Goal: Task Accomplishment & Management: Manage account settings

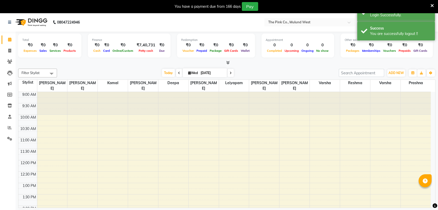
click at [434, 4] on icon at bounding box center [432, 5] width 3 height 5
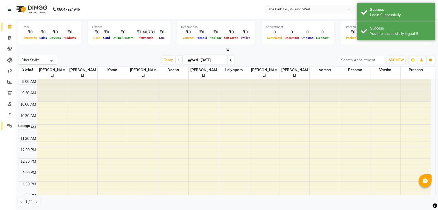
click at [11, 124] on icon at bounding box center [9, 126] width 5 height 4
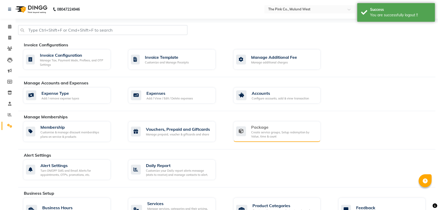
click at [258, 131] on div "Create service groups, Setup redemption by Value, time & count" at bounding box center [284, 134] width 66 height 9
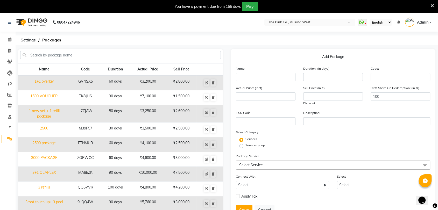
scroll to position [40, 0]
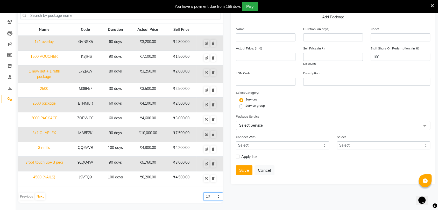
click at [212, 195] on select "10 20 50 100" at bounding box center [213, 197] width 19 height 8
select select "100"
click at [204, 193] on select "10 20 50 100" at bounding box center [213, 197] width 19 height 8
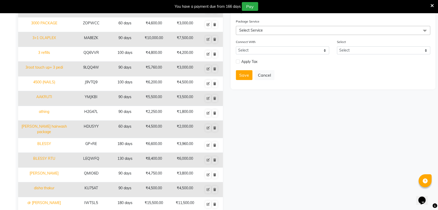
scroll to position [0, 0]
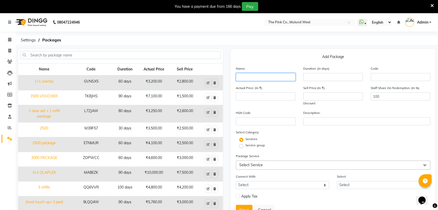
click at [250, 76] on input "text" at bounding box center [266, 77] width 60 height 8
type input "999 Package"
click at [338, 80] on input "number" at bounding box center [333, 77] width 60 height 8
type input "7"
click at [286, 94] on input "number" at bounding box center [266, 97] width 60 height 8
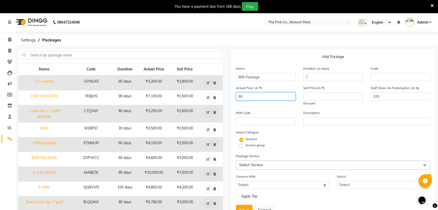
type input "999"
click at [264, 94] on input "999" at bounding box center [266, 97] width 60 height 8
click at [313, 99] on input "number" at bounding box center [333, 97] width 60 height 8
click at [278, 97] on input "number" at bounding box center [266, 97] width 60 height 8
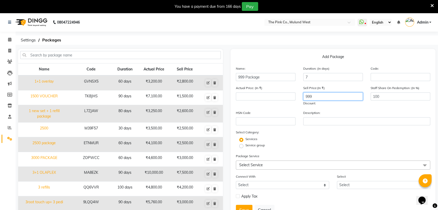
click at [313, 96] on input "999" at bounding box center [333, 97] width 60 height 8
type input "9"
type input "0"
click at [270, 98] on input "number" at bounding box center [266, 97] width 60 height 8
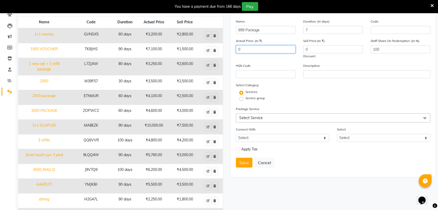
scroll to position [48, 0]
type input "0"
click at [272, 115] on span "Select Service" at bounding box center [333, 117] width 194 height 9
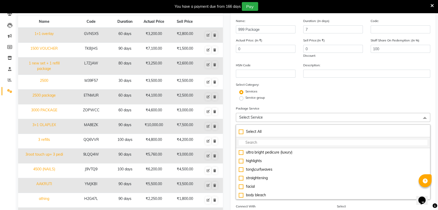
click at [257, 140] on input "multiselect-search" at bounding box center [333, 142] width 189 height 5
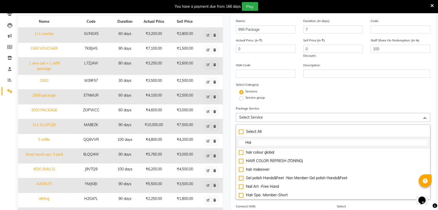
type input "Hair"
checkbox input "true"
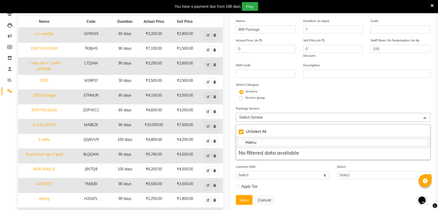
type input "Hairc"
checkbox input "false"
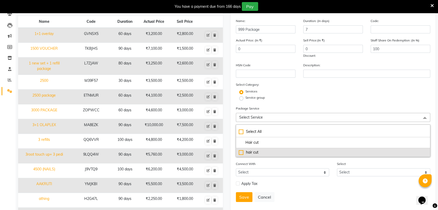
type input "Hair cut"
click at [242, 153] on div "hair cut" at bounding box center [333, 152] width 189 height 5
type input "800"
checkbox input "true"
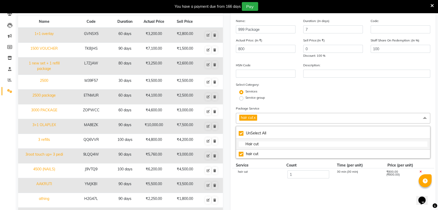
click at [261, 144] on input "Hair cut" at bounding box center [333, 144] width 189 height 5
checkbox input "false"
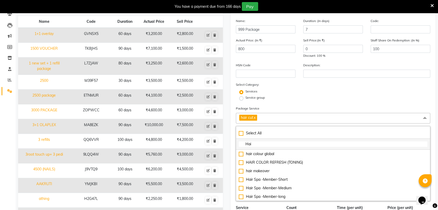
type input "Hair"
checkbox input "true"
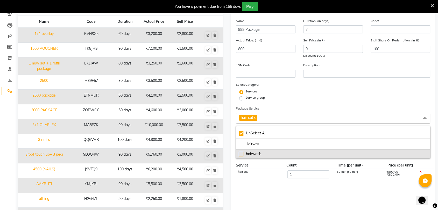
type input "Hairwas"
click at [241, 155] on div "hairwash" at bounding box center [333, 153] width 189 height 5
type input "1300"
checkbox input "false"
checkbox input "true"
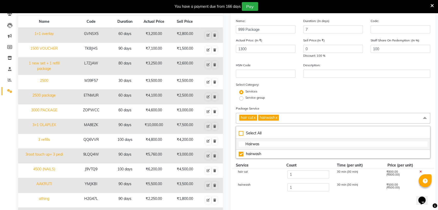
click at [269, 144] on input "Hairwas" at bounding box center [333, 144] width 189 height 5
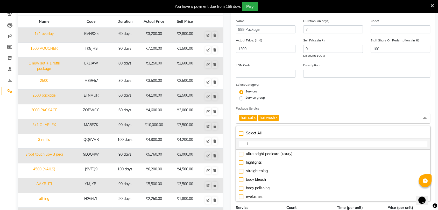
type input "He"
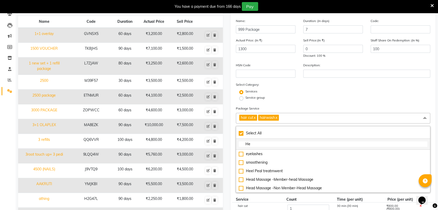
checkbox input "true"
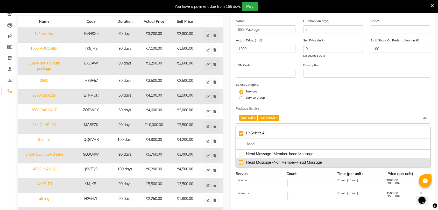
type input "Head"
click at [241, 162] on div "Head Massage -Non Member-Head Massage" at bounding box center [333, 162] width 189 height 5
type input "1800"
checkbox input "false"
checkbox input "true"
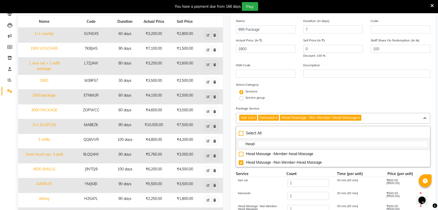
click at [257, 144] on input "Head" at bounding box center [333, 144] width 189 height 5
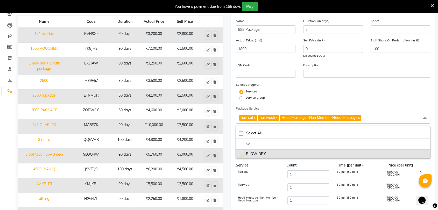
type input "blo"
click at [242, 152] on div "BLOW DRY" at bounding box center [333, 153] width 189 height 5
type input "2500"
checkbox input "true"
click at [242, 152] on div "BLOW DRY" at bounding box center [333, 153] width 189 height 5
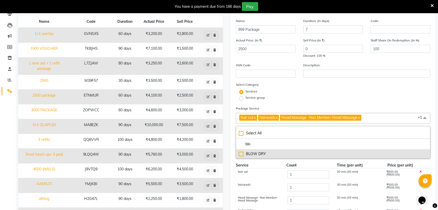
type input "1800"
checkbox input "false"
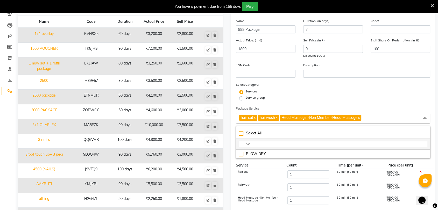
click at [255, 145] on input "blo" at bounding box center [333, 144] width 189 height 5
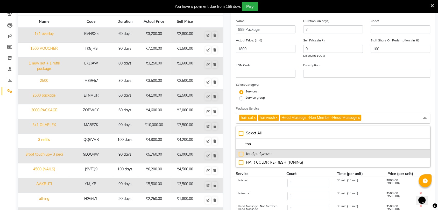
type input "ton"
click at [241, 153] on div "tong\curl\waves" at bounding box center [333, 153] width 189 height 5
type input "3000"
checkbox input "true"
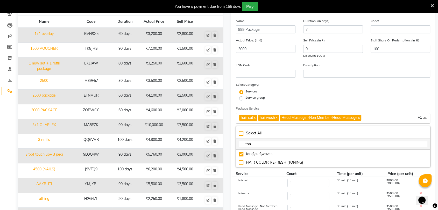
click at [257, 142] on input "ton" at bounding box center [333, 144] width 189 height 5
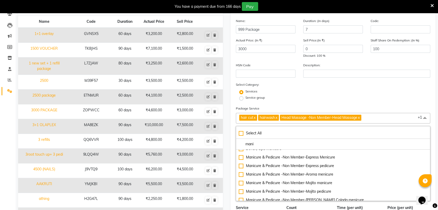
scroll to position [30, 0]
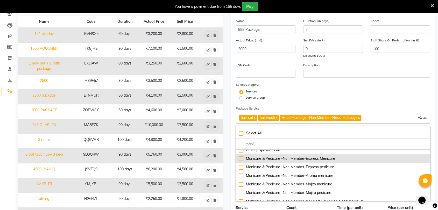
type input "mani"
click at [242, 158] on div "Manicure & Pedicure -Non Member-Express Menicure" at bounding box center [333, 158] width 189 height 5
type input "3700"
checkbox input "true"
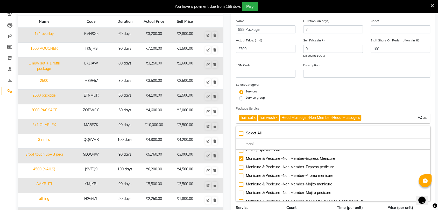
click at [339, 95] on div "Service group" at bounding box center [333, 98] width 202 height 6
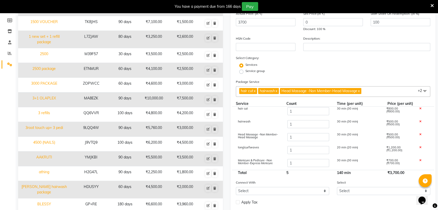
scroll to position [0, 0]
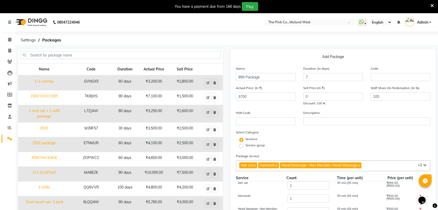
click at [364, 110] on div "Actual Price: (In ₹) 3700 Sell Price:(In ₹) 0 Discount: 100 % Staff Share On Re…" at bounding box center [333, 97] width 202 height 25
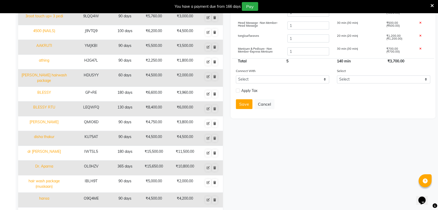
scroll to position [188, 0]
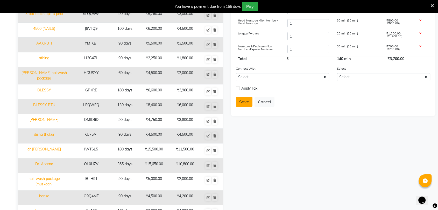
click at [241, 99] on button "Save" at bounding box center [244, 102] width 17 height 10
select select
checkbox input "false"
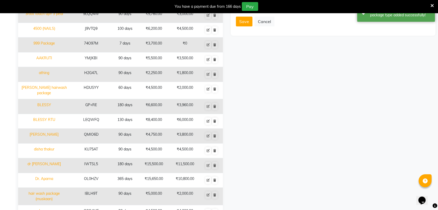
scroll to position [0, 0]
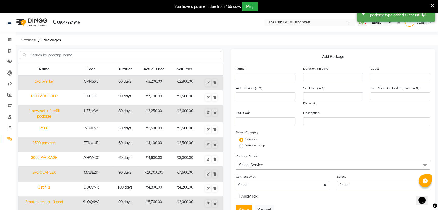
click at [30, 44] on span "Settings" at bounding box center [28, 40] width 20 height 9
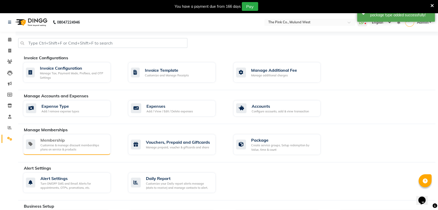
click at [84, 143] on div "Membership" at bounding box center [73, 140] width 66 height 6
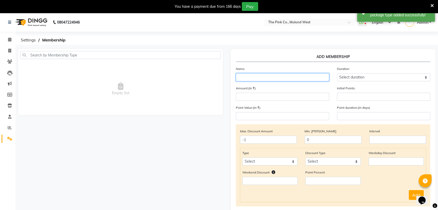
click at [258, 74] on input "text" at bounding box center [282, 77] width 93 height 8
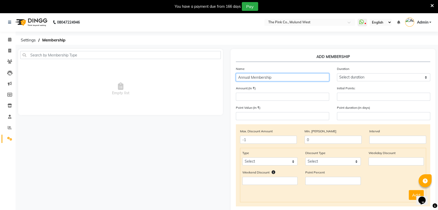
type input "Annual Membership"
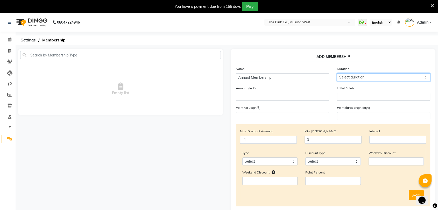
click at [379, 78] on select "Select duration Week Half-month Month Year Life Time 4 Months 8 Months 6 Months…" at bounding box center [383, 77] width 93 height 8
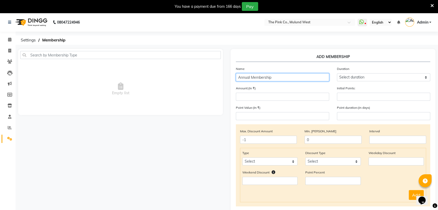
click at [311, 80] on input "Annual Membership" at bounding box center [282, 77] width 93 height 8
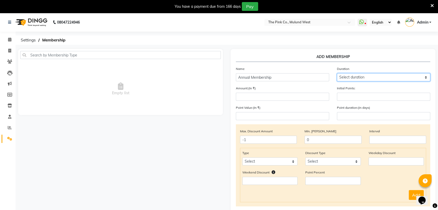
click at [363, 78] on select "Select duration Week Half-month Month Year Life Time 4 Months 8 Months 6 Months…" at bounding box center [383, 77] width 93 height 8
select select "4: 365"
click at [337, 73] on select "Select duration Week Half-month Month Year Life Time 4 Months 8 Months 6 Months…" at bounding box center [383, 77] width 93 height 8
type input "365"
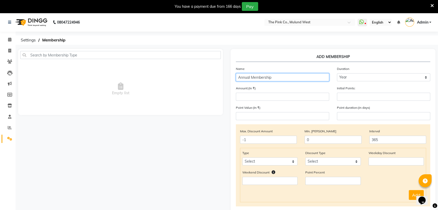
click at [279, 79] on input "Annual Membership" at bounding box center [282, 77] width 93 height 8
type input "Annual Membership (Welcome Offer)"
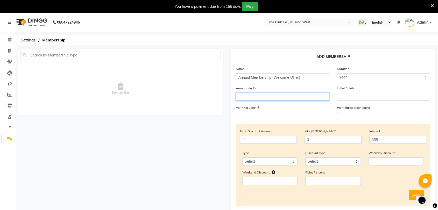
click at [304, 98] on input "number" at bounding box center [282, 97] width 93 height 8
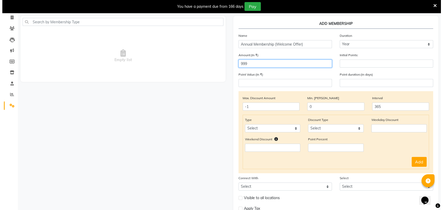
scroll to position [33, 0]
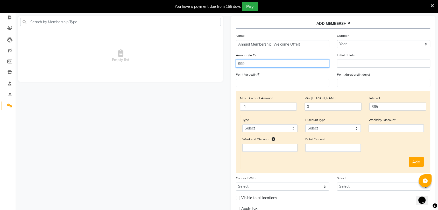
type input "999"
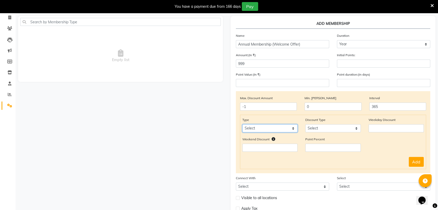
click at [277, 130] on select "Select Service Product Package Prepaid Voucher" at bounding box center [269, 128] width 55 height 8
select select "service"
click at [242, 124] on select "Select Service Product Package Prepaid Voucher" at bounding box center [269, 128] width 55 height 8
click at [326, 128] on select "Select Percent Flat" at bounding box center [332, 128] width 55 height 8
select select "Percent"
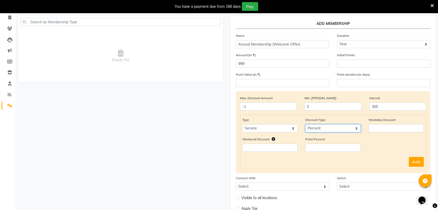
click at [305, 124] on select "Select Percent Flat" at bounding box center [332, 128] width 55 height 8
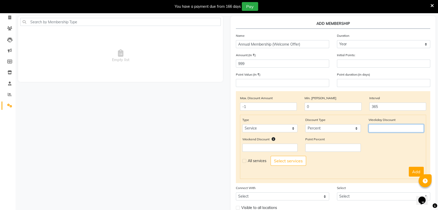
click at [388, 128] on input "number" at bounding box center [396, 128] width 55 height 8
type input "20"
click at [281, 146] on input "number" at bounding box center [269, 148] width 55 height 8
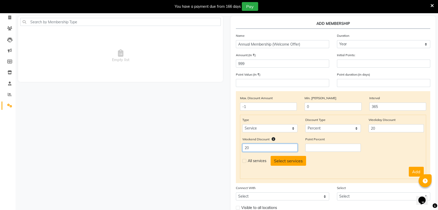
type input "20"
click at [280, 160] on button "Select services" at bounding box center [289, 161] width 36 height 10
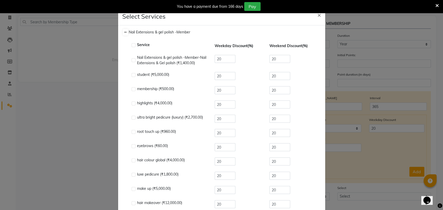
click at [124, 31] on icon at bounding box center [125, 32] width 3 height 3
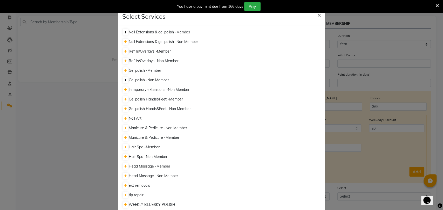
scroll to position [62, 0]
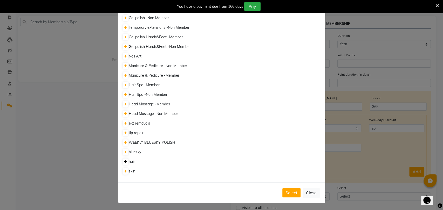
click at [124, 162] on icon at bounding box center [125, 161] width 3 height 3
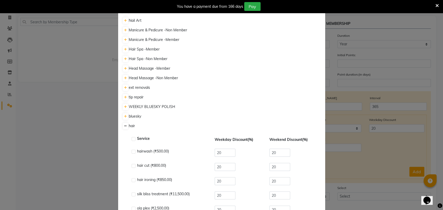
scroll to position [124, 0]
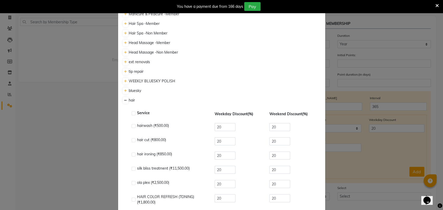
click at [132, 113] on label at bounding box center [133, 113] width 4 height 4
click at [132, 113] on input "checkbox" at bounding box center [132, 113] width 3 height 3
checkbox input "true"
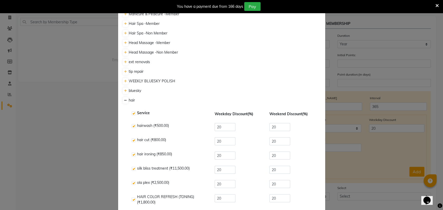
checkbox input "true"
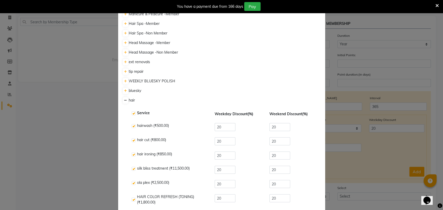
checkbox input "true"
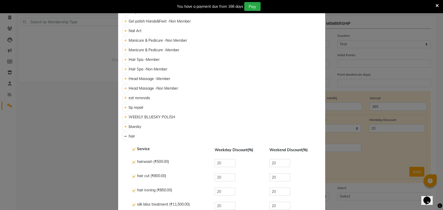
scroll to position [87, 0]
click at [123, 96] on link at bounding box center [125, 98] width 5 height 6
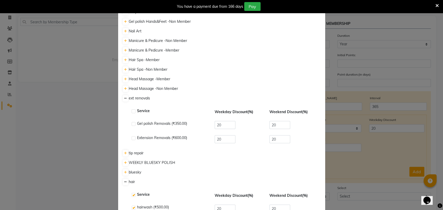
click at [123, 96] on link at bounding box center [125, 98] width 5 height 6
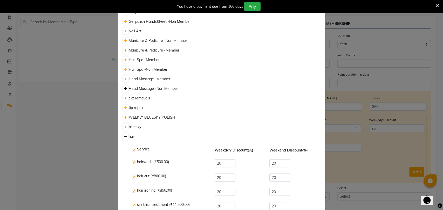
click at [124, 87] on icon at bounding box center [125, 88] width 3 height 3
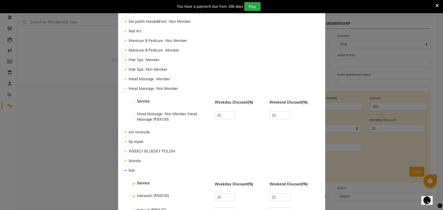
click at [132, 101] on label at bounding box center [133, 102] width 4 height 4
click at [132, 101] on input "checkbox" at bounding box center [132, 101] width 3 height 3
checkbox input "true"
click at [124, 80] on icon at bounding box center [125, 79] width 3 height 3
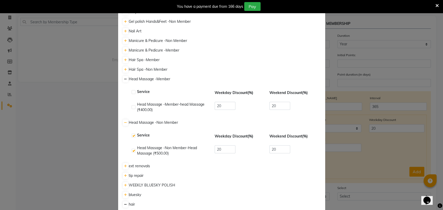
click at [131, 90] on label at bounding box center [133, 92] width 4 height 4
click at [131, 91] on input "checkbox" at bounding box center [132, 92] width 3 height 3
checkbox input "true"
click at [124, 68] on icon at bounding box center [125, 69] width 3 height 3
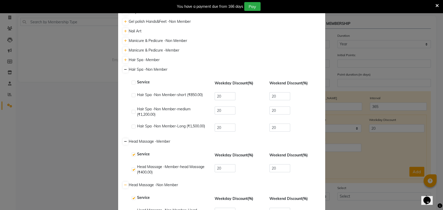
click at [131, 81] on label at bounding box center [133, 83] width 4 height 4
click at [131, 81] on input "checkbox" at bounding box center [132, 82] width 3 height 3
checkbox input "true"
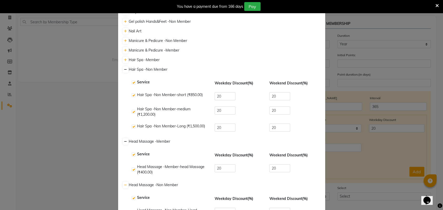
checkbox input "true"
click at [124, 59] on icon at bounding box center [125, 60] width 3 height 3
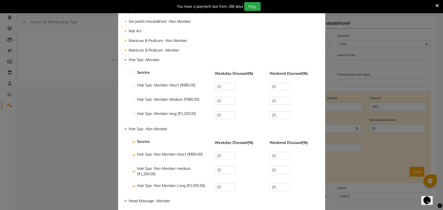
click at [131, 71] on label at bounding box center [133, 73] width 4 height 4
click at [131, 72] on input "checkbox" at bounding box center [132, 73] width 3 height 3
checkbox input "true"
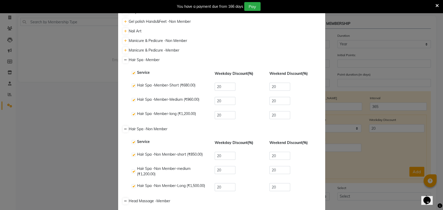
checkbox input "true"
click at [124, 50] on icon at bounding box center [125, 50] width 3 height 3
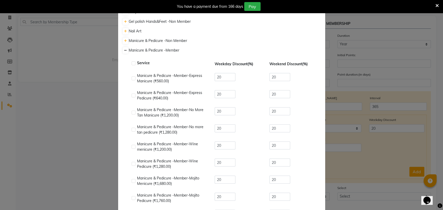
click at [131, 61] on label at bounding box center [133, 63] width 4 height 4
click at [131, 62] on input "checkbox" at bounding box center [132, 63] width 3 height 3
checkbox input "true"
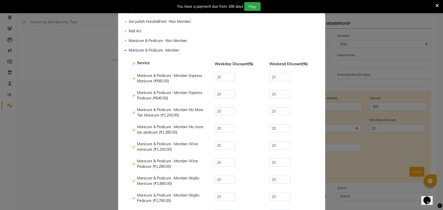
checkbox input "true"
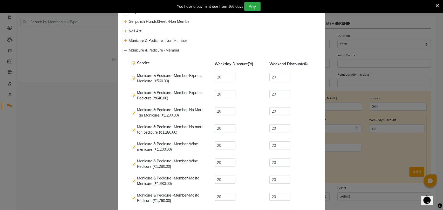
checkbox input "true"
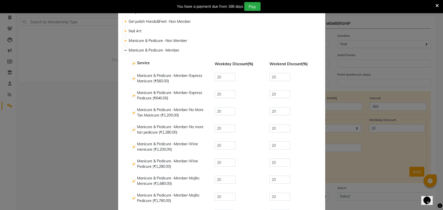
checkbox input "true"
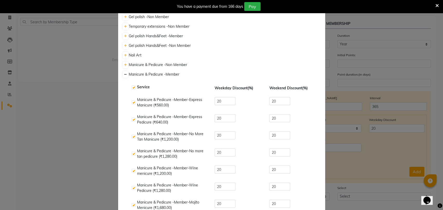
scroll to position [58, 0]
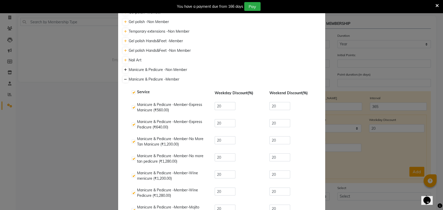
click at [124, 68] on icon at bounding box center [125, 69] width 3 height 3
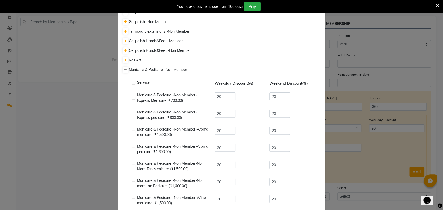
click at [133, 81] on label at bounding box center [133, 83] width 4 height 4
click at [133, 81] on input "checkbox" at bounding box center [132, 82] width 3 height 3
checkbox input "true"
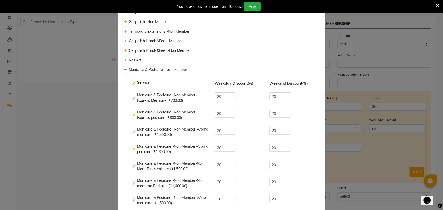
checkbox input "true"
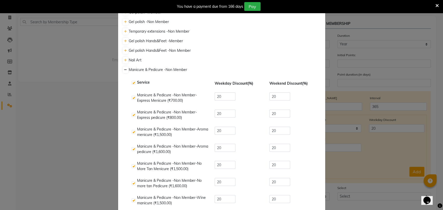
checkbox input "true"
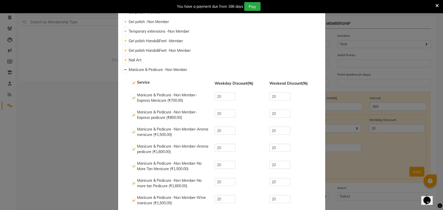
checkbox input "true"
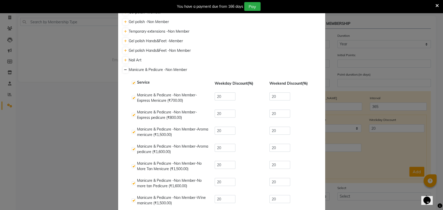
checkbox input "true"
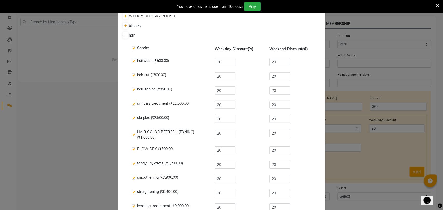
scroll to position [1075, 0]
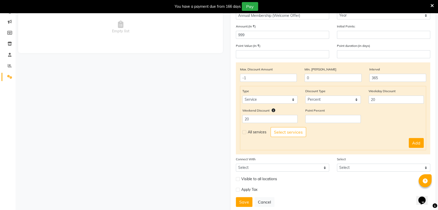
scroll to position [75, 0]
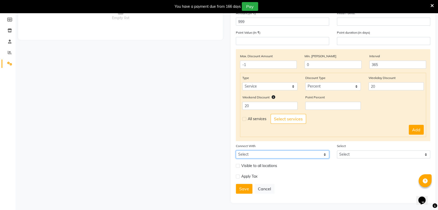
click at [249, 153] on select "Select Package Prepaid Voucher" at bounding box center [282, 155] width 93 height 8
select select "1: PK"
click at [236, 151] on select "Select Package Prepaid Voucher" at bounding box center [282, 155] width 93 height 8
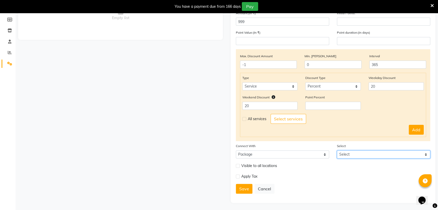
click at [353, 152] on select "Select [PERSON_NAME] 1500 VOUCHER [PERSON_NAME] hansa hair wash package (muskaa…" at bounding box center [383, 155] width 93 height 8
select select "46: 33397"
click at [337, 151] on select "Select [PERSON_NAME] 1500 VOUCHER [PERSON_NAME] hansa hair wash package (muskaa…" at bounding box center [383, 155] width 93 height 8
click at [417, 129] on button "Add" at bounding box center [416, 130] width 15 height 10
select select
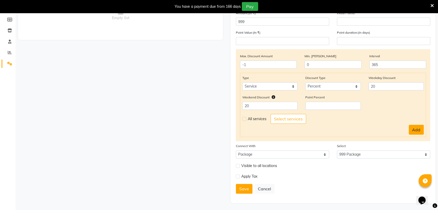
select select
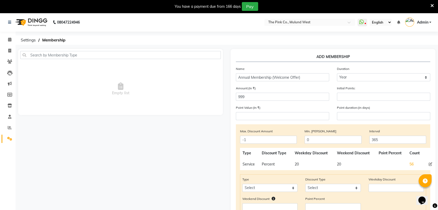
scroll to position [92, 0]
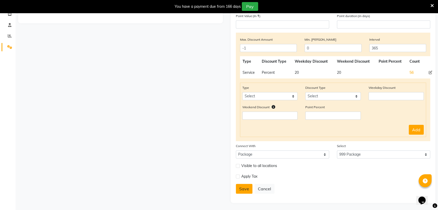
click at [242, 186] on button "Save" at bounding box center [244, 189] width 17 height 10
select select
type input "0"
select select
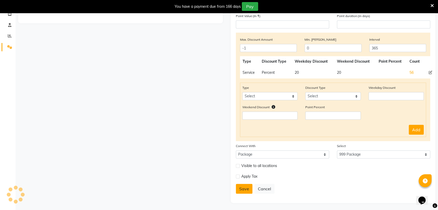
checkbox input "false"
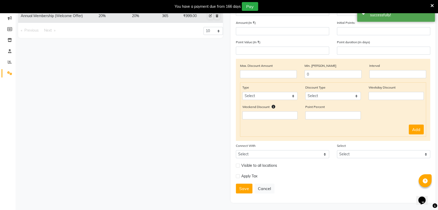
scroll to position [0, 0]
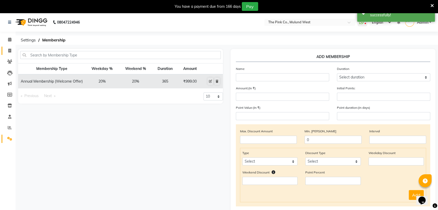
click at [10, 47] on link "Invoice" at bounding box center [8, 51] width 12 height 9
select select "service"
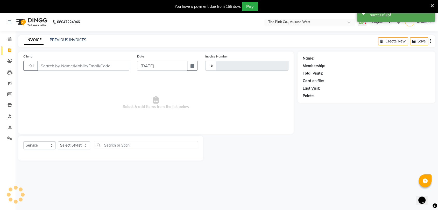
type input "0544"
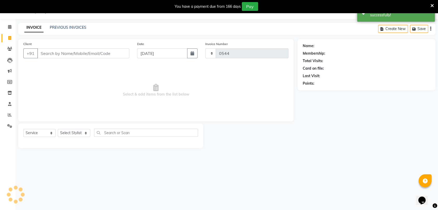
select select "3978"
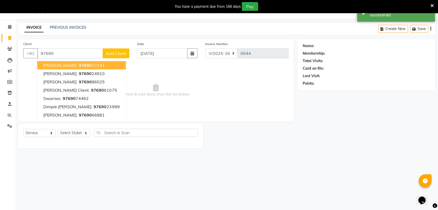
click at [79, 64] on span "97690" at bounding box center [85, 65] width 13 height 5
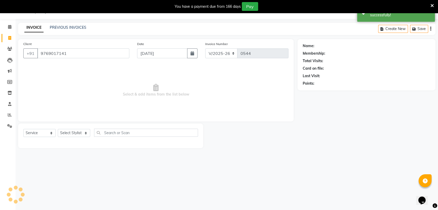
type input "9769017141"
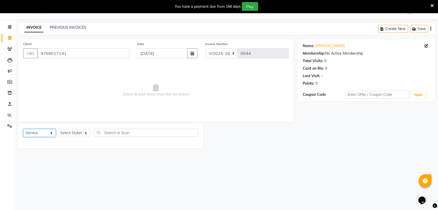
click at [50, 134] on select "Select Service Product Membership Package Voucher Prepaid Gift Card" at bounding box center [39, 133] width 32 height 8
select select "membership"
click at [23, 129] on select "Select Service Product Membership Package Voucher Prepaid Gift Card" at bounding box center [39, 133] width 32 height 8
drag, startPoint x: 85, startPoint y: 127, endPoint x: 83, endPoint y: 130, distance: 3.7
click at [83, 130] on div "Select Service Product Membership Package Voucher Prepaid Gift Card Select Styl…" at bounding box center [110, 140] width 185 height 32
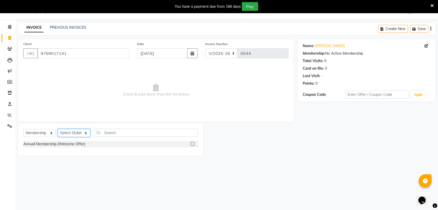
click at [83, 130] on select "Select Stylist [PERSON_NAME] [PERSON_NAME] Leiyapam Manager [PERSON_NAME] [PERS…" at bounding box center [74, 133] width 32 height 8
select select "58151"
click at [58, 129] on select "Select Stylist [PERSON_NAME] [PERSON_NAME] Leiyapam Manager [PERSON_NAME] [PERS…" at bounding box center [74, 133] width 32 height 8
click at [191, 143] on label at bounding box center [193, 144] width 4 height 4
click at [191, 143] on input "checkbox" at bounding box center [192, 144] width 3 height 3
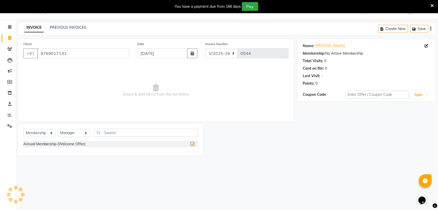
select select "select"
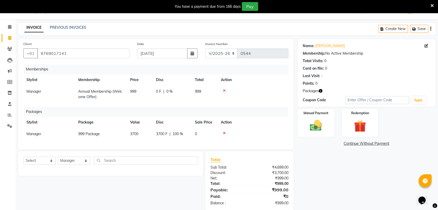
scroll to position [26, 0]
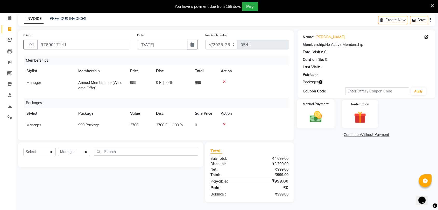
click at [312, 110] on img at bounding box center [316, 117] width 20 height 15
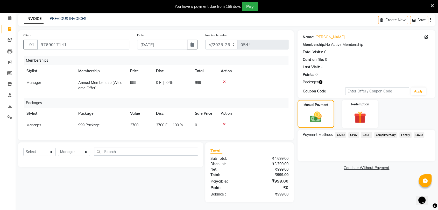
click at [345, 132] on span "CARD" at bounding box center [340, 135] width 11 height 6
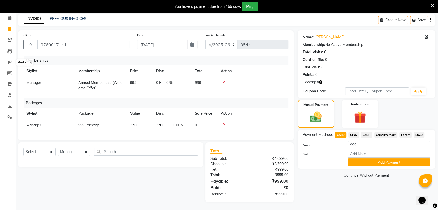
click at [10, 60] on icon at bounding box center [10, 62] width 4 height 4
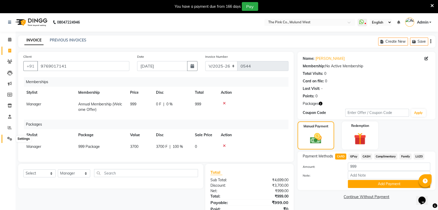
click at [8, 137] on icon at bounding box center [9, 139] width 5 height 4
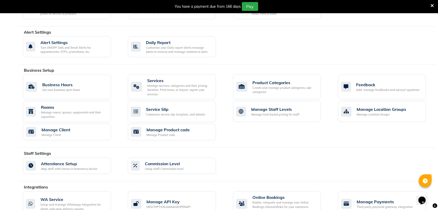
scroll to position [205, 0]
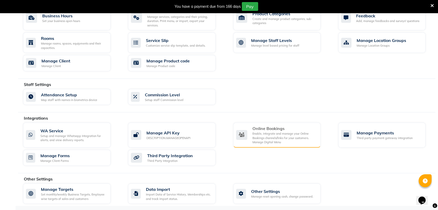
click at [282, 135] on div "Enable, integrate and manage your Online Bookings channels/links for your custo…" at bounding box center [285, 138] width 64 height 13
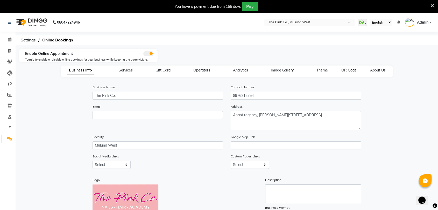
click at [354, 69] on span "QR Code" at bounding box center [348, 70] width 15 height 5
select select "256"
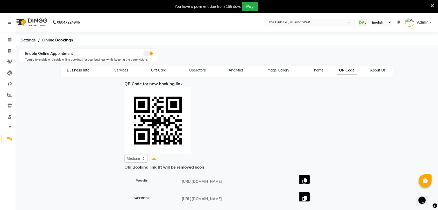
click at [80, 68] on span "Business Info" at bounding box center [78, 70] width 23 height 5
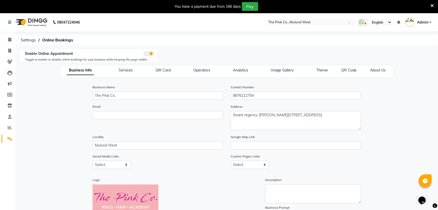
scroll to position [61, 0]
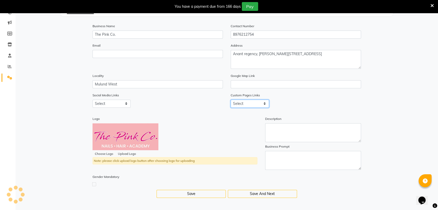
click at [257, 103] on select "Select About_us Memberships Products" at bounding box center [250, 104] width 38 height 8
click at [94, 183] on label at bounding box center [94, 185] width 4 height 4
click at [94, 183] on input "checkbox" at bounding box center [94, 184] width 3 height 3
checkbox input "true"
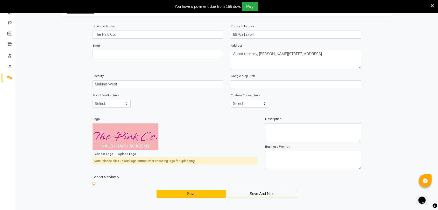
click at [210, 193] on button "Save" at bounding box center [191, 194] width 69 height 8
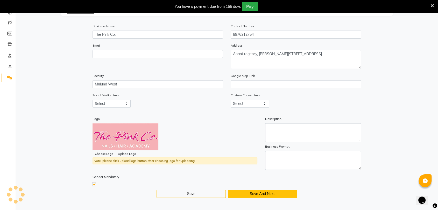
click at [255, 191] on button "Save And Next" at bounding box center [262, 194] width 69 height 8
select select "15: 15"
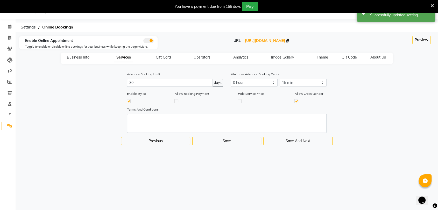
scroll to position [13, 0]
click at [288, 137] on button "Save And Next" at bounding box center [297, 141] width 69 height 8
select select
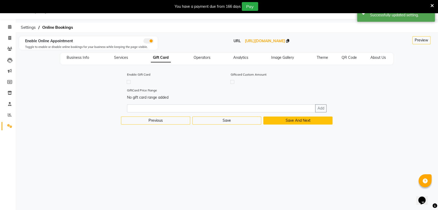
click at [291, 122] on button "Save And Next" at bounding box center [297, 121] width 69 height 8
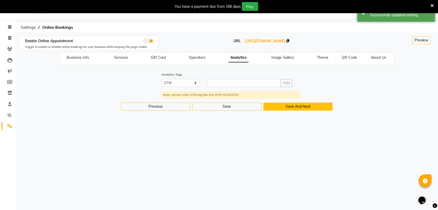
click at [293, 108] on button "Save And Next" at bounding box center [297, 107] width 69 height 8
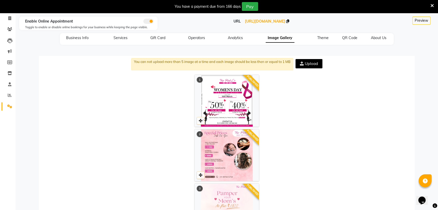
scroll to position [0, 0]
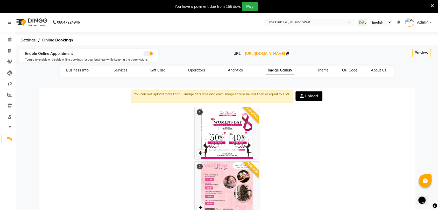
click at [348, 69] on span "QR Code" at bounding box center [349, 70] width 15 height 5
select select "256"
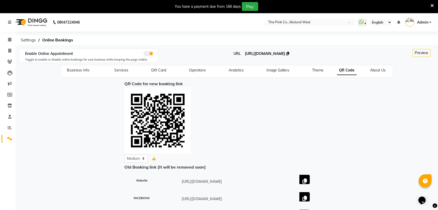
click at [285, 54] on span "[URL][DOMAIN_NAME]" at bounding box center [265, 53] width 40 height 5
click at [289, 52] on icon at bounding box center [287, 54] width 3 height 4
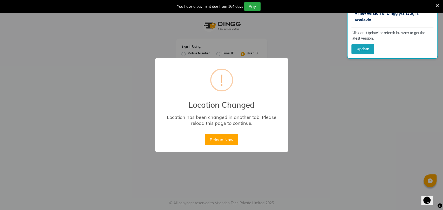
click at [436, 5] on icon at bounding box center [436, 5] width 3 height 5
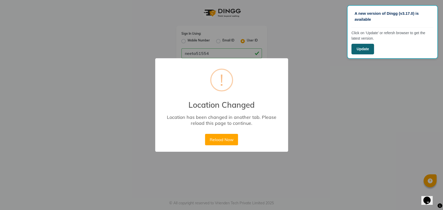
click at [370, 44] on button "Update" at bounding box center [362, 49] width 23 height 11
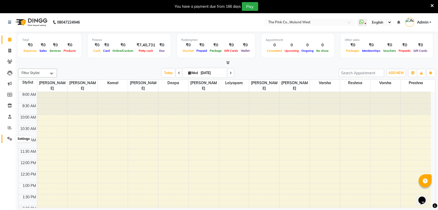
click at [8, 141] on icon at bounding box center [9, 139] width 5 height 4
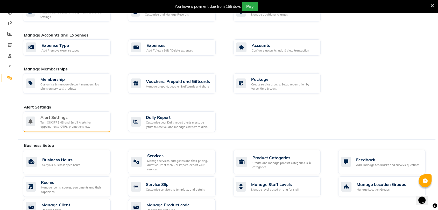
click at [72, 117] on div "Alert Settings" at bounding box center [73, 117] width 66 height 6
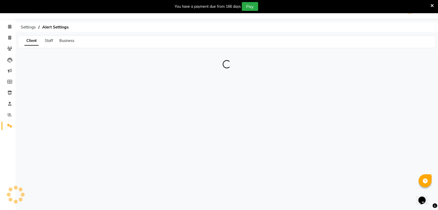
scroll to position [13, 0]
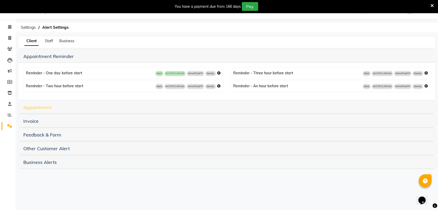
click at [39, 107] on link "Appointment" at bounding box center [37, 107] width 28 height 6
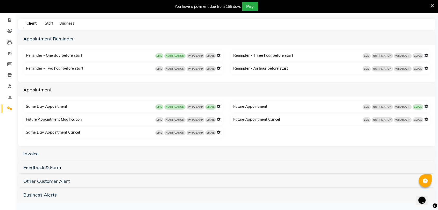
scroll to position [0, 0]
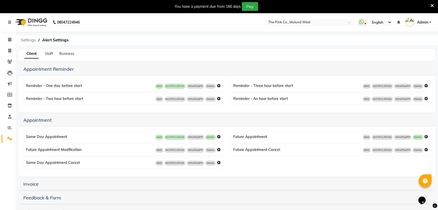
click at [30, 38] on span "Settings" at bounding box center [28, 40] width 20 height 9
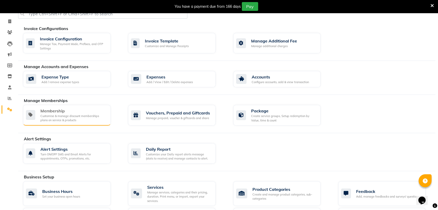
scroll to position [31, 0]
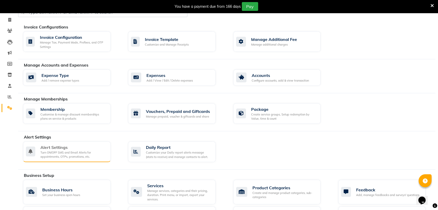
click at [64, 154] on div "Turn ON/OFF SMS and Email Alerts for appointments, OTPs, promotions, etc." at bounding box center [73, 155] width 66 height 9
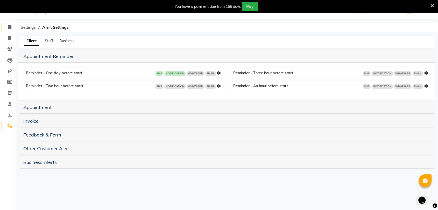
click at [12, 25] on span at bounding box center [9, 27] width 9 height 6
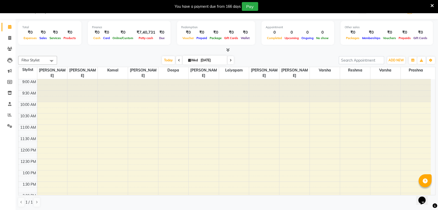
click at [10, 27] on icon at bounding box center [9, 27] width 3 height 4
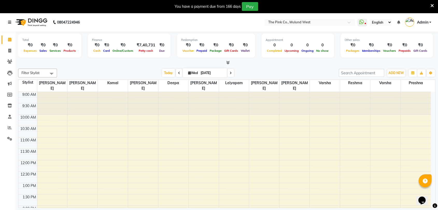
click at [9, 25] on link at bounding box center [10, 22] width 5 height 15
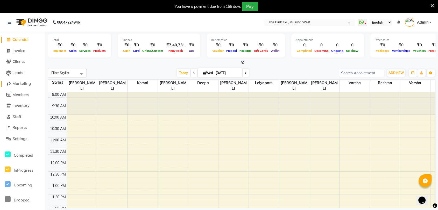
click at [25, 84] on span "Marketing" at bounding box center [21, 83] width 18 height 5
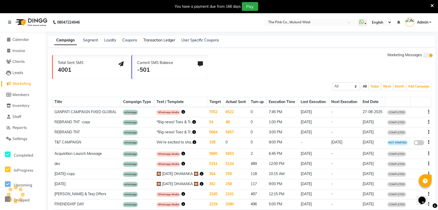
click at [163, 42] on link "Transaction Ledger" at bounding box center [159, 40] width 32 height 5
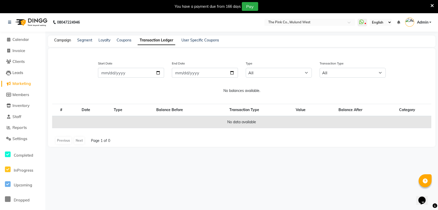
click at [63, 39] on link "Campaign" at bounding box center [62, 40] width 17 height 5
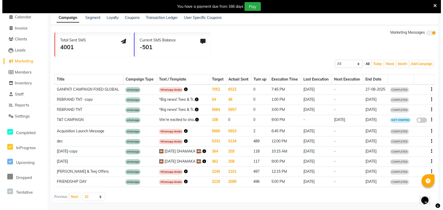
scroll to position [22, 0]
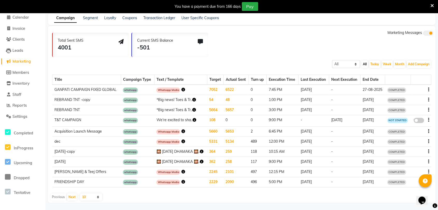
click at [234, 87] on td "6522" at bounding box center [235, 90] width 25 height 10
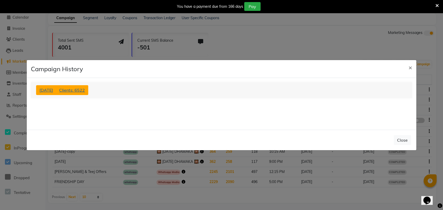
click at [85, 90] on span "Clients: 6522" at bounding box center [72, 90] width 26 height 5
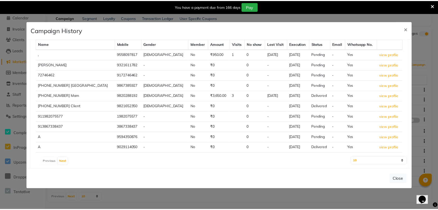
scroll to position [45, 0]
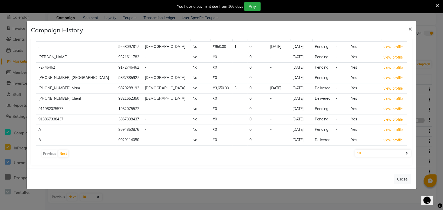
click at [408, 29] on span "×" at bounding box center [410, 29] width 4 height 8
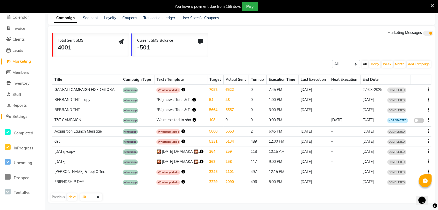
click at [19, 118] on span "Settings" at bounding box center [19, 116] width 15 height 5
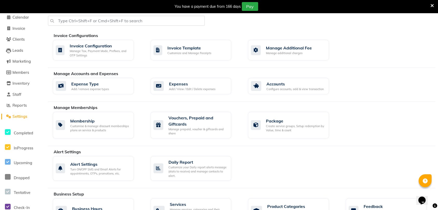
scroll to position [220, 0]
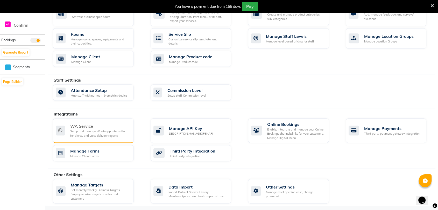
click at [87, 137] on div "WA Service Setup and manage Whatsapp Integration for alerts, and view delivery …" at bounding box center [93, 130] width 81 height 25
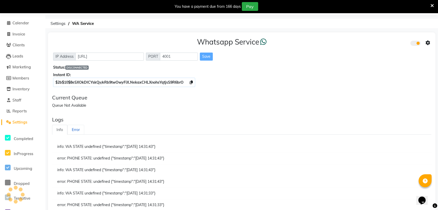
scroll to position [16, 0]
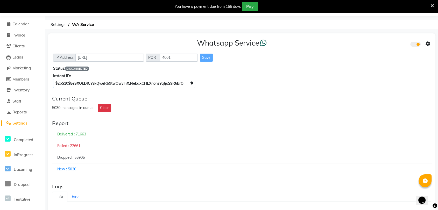
click at [433, 3] on icon at bounding box center [432, 5] width 3 height 5
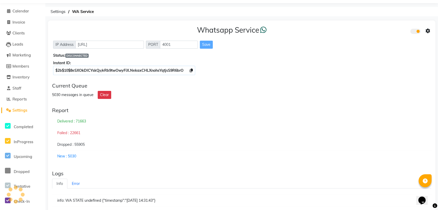
scroll to position [0, 0]
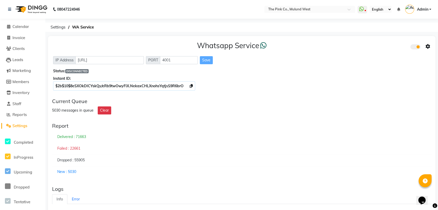
click at [127, 27] on ol "Settings WA Service" at bounding box center [241, 27] width 386 height 9
click at [11, 52] on span at bounding box center [9, 49] width 8 height 6
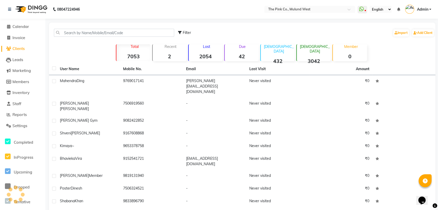
click at [240, 47] on p "Due" at bounding box center [242, 46] width 33 height 5
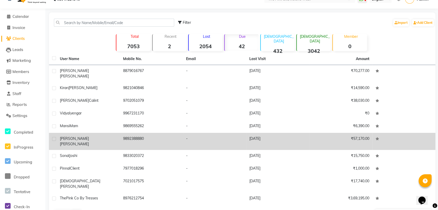
scroll to position [14, 0]
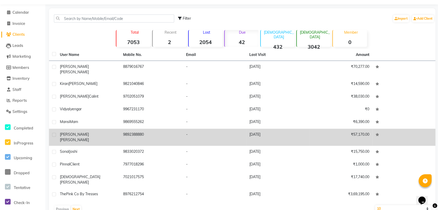
click at [52, 129] on td at bounding box center [53, 137] width 8 height 17
click at [54, 133] on label at bounding box center [54, 135] width 4 height 4
click at [54, 134] on input "checkbox" at bounding box center [53, 135] width 3 height 3
checkbox input "true"
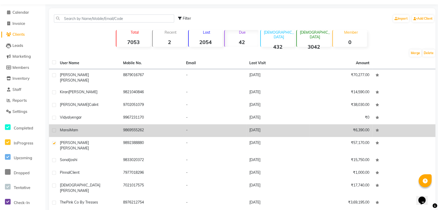
click at [54, 129] on label at bounding box center [54, 131] width 4 height 4
click at [54, 129] on input "checkbox" at bounding box center [53, 130] width 3 height 3
checkbox input "true"
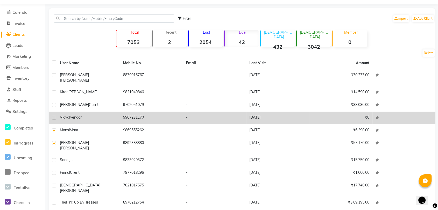
click at [55, 116] on label at bounding box center [54, 118] width 4 height 4
click at [55, 116] on input "checkbox" at bounding box center [53, 117] width 3 height 3
checkbox input "true"
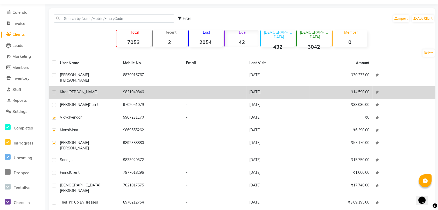
click at [54, 90] on label at bounding box center [54, 92] width 4 height 4
click at [54, 91] on input "checkbox" at bounding box center [53, 92] width 3 height 3
checkbox input "true"
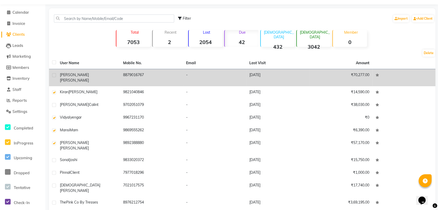
click at [55, 74] on label at bounding box center [54, 75] width 4 height 4
click at [55, 74] on input "checkbox" at bounding box center [53, 75] width 3 height 3
checkbox input "true"
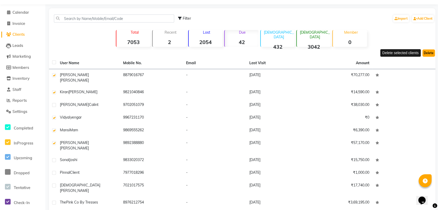
click at [427, 52] on button "Delete" at bounding box center [429, 53] width 12 height 7
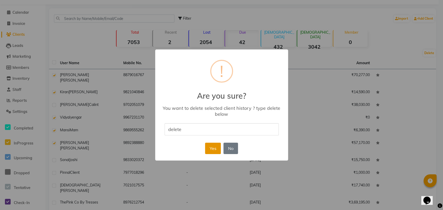
type input "delete"
click at [212, 148] on button "Yes" at bounding box center [213, 148] width 16 height 11
